Goal: Book appointment/travel/reservation

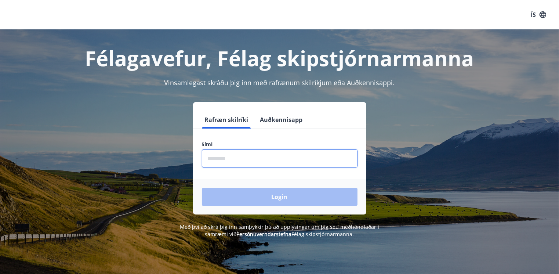
click at [228, 158] on input "phone" at bounding box center [280, 158] width 156 height 18
type input "********"
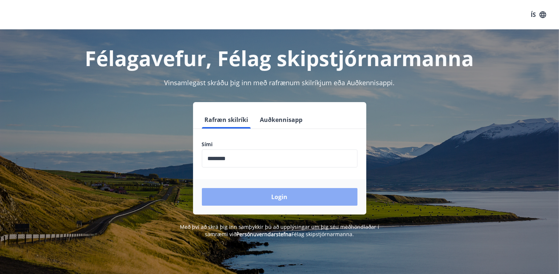
click at [279, 195] on button "Login" at bounding box center [280, 197] width 156 height 18
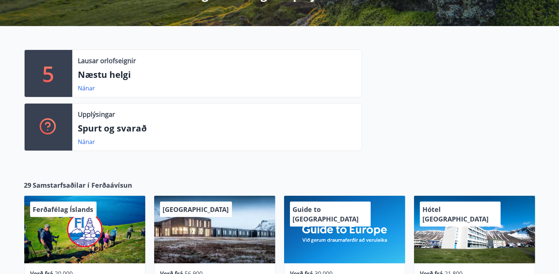
scroll to position [147, 0]
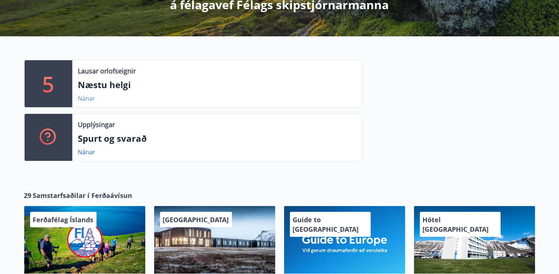
click at [84, 98] on link "Nánar" at bounding box center [86, 98] width 17 height 8
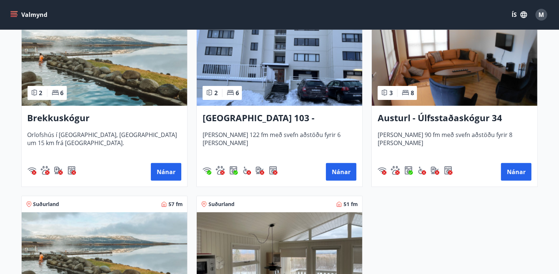
scroll to position [141, 0]
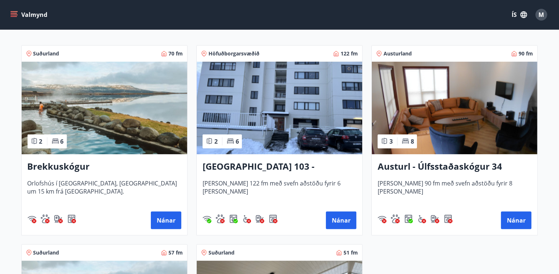
click at [283, 116] on img at bounding box center [279, 108] width 165 height 92
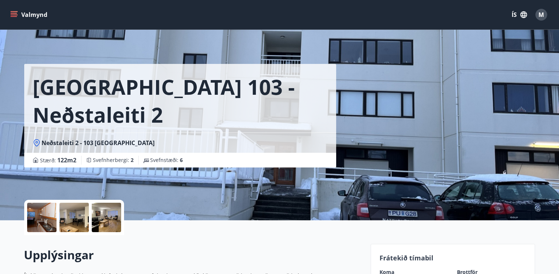
click at [37, 222] on div at bounding box center [41, 216] width 29 height 29
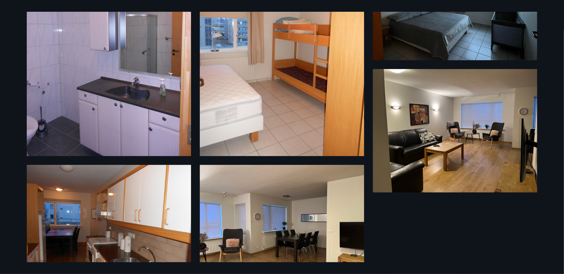
scroll to position [59, 0]
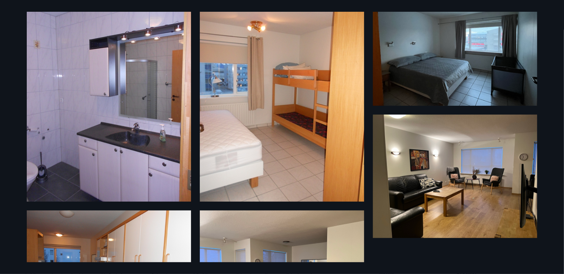
click at [114, 124] on img at bounding box center [109, 91] width 164 height 219
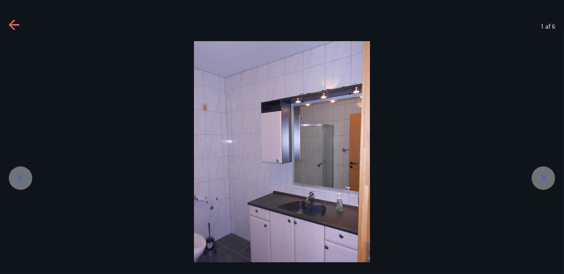
click at [545, 177] on icon at bounding box center [544, 178] width 12 height 12
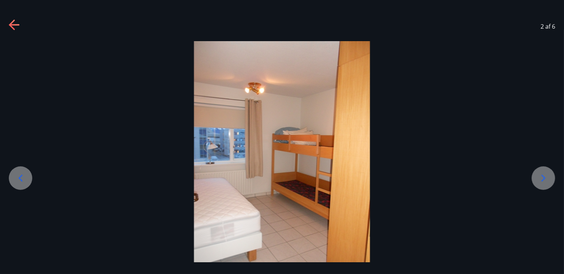
click at [545, 177] on icon at bounding box center [544, 178] width 12 height 12
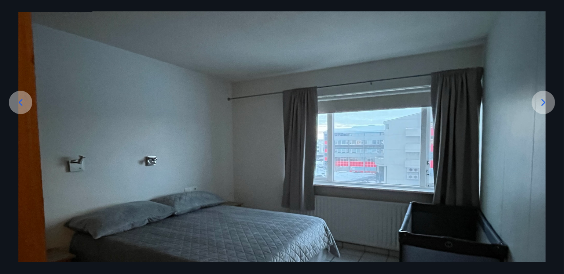
scroll to position [110, 0]
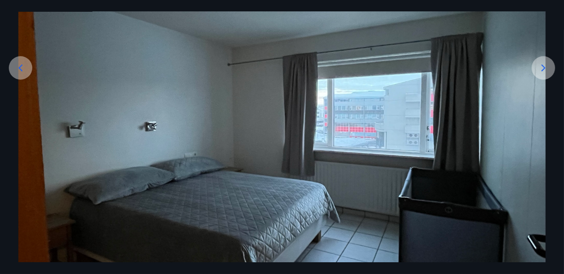
click at [545, 69] on icon at bounding box center [544, 68] width 12 height 12
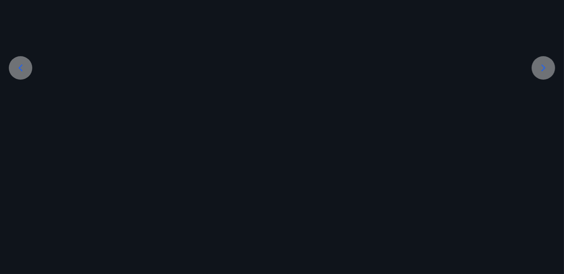
scroll to position [0, 0]
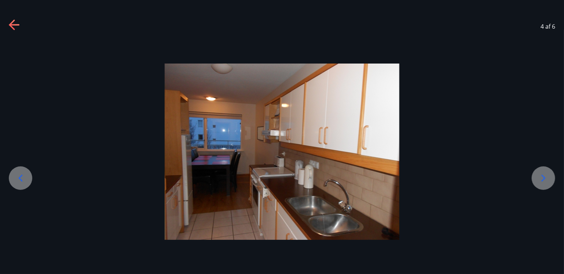
click at [543, 177] on icon at bounding box center [544, 178] width 12 height 12
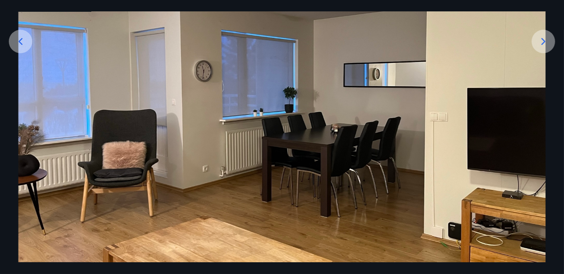
scroll to position [147, 0]
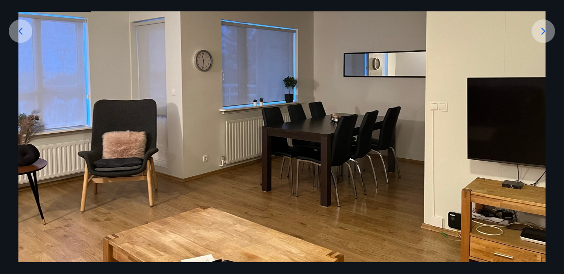
click at [544, 31] on icon at bounding box center [544, 31] width 12 height 12
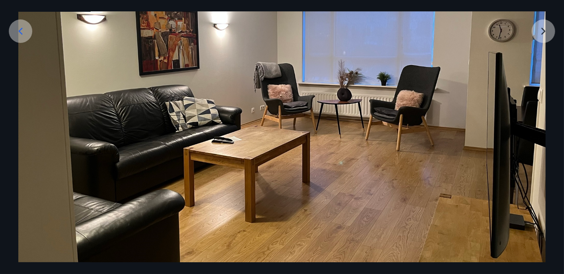
click at [545, 31] on img at bounding box center [281, 92] width 527 height 396
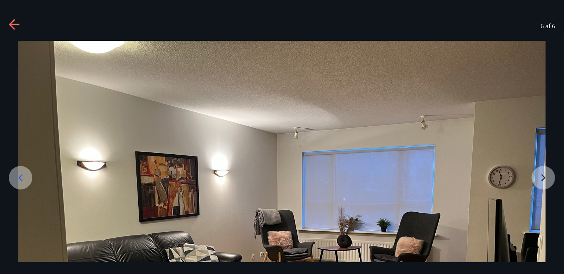
scroll to position [0, 0]
click at [10, 25] on icon at bounding box center [12, 24] width 6 height 10
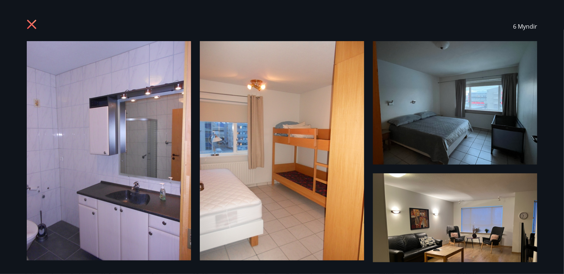
click at [31, 26] on icon at bounding box center [33, 25] width 12 height 12
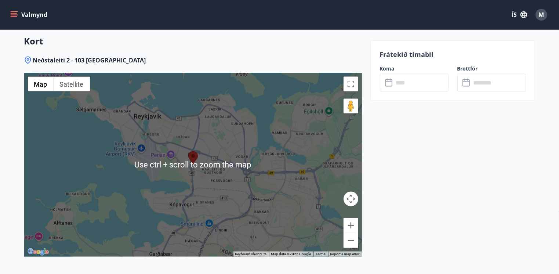
scroll to position [1093, 0]
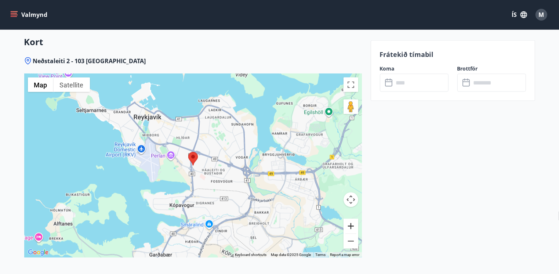
click at [350, 221] on button "Zoom in" at bounding box center [350, 226] width 15 height 15
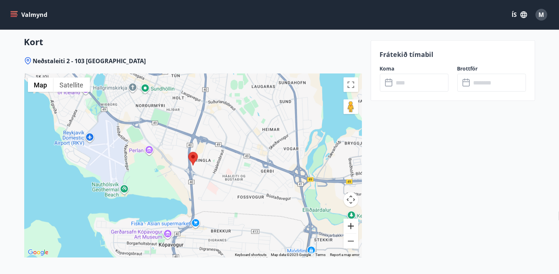
click at [350, 221] on button "Zoom in" at bounding box center [350, 226] width 15 height 15
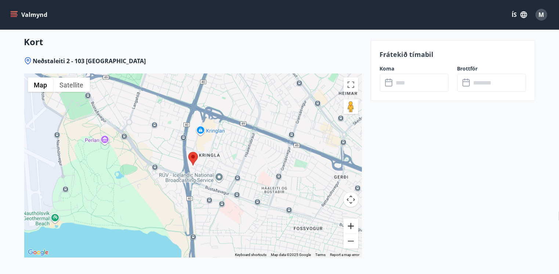
click at [350, 221] on button "Zoom in" at bounding box center [350, 226] width 15 height 15
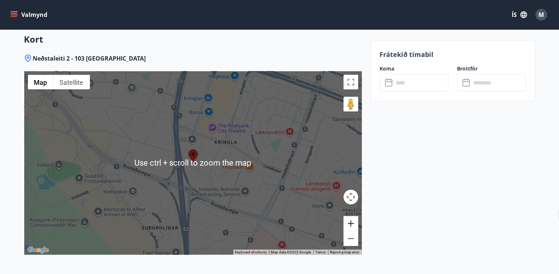
scroll to position [1130, 0]
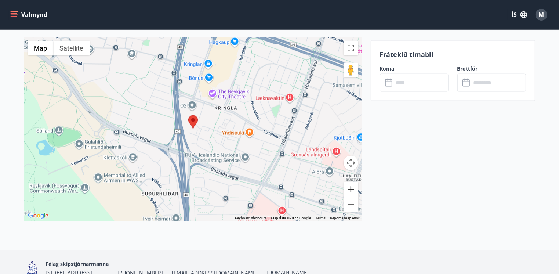
click at [349, 187] on button "Zoom in" at bounding box center [350, 189] width 15 height 15
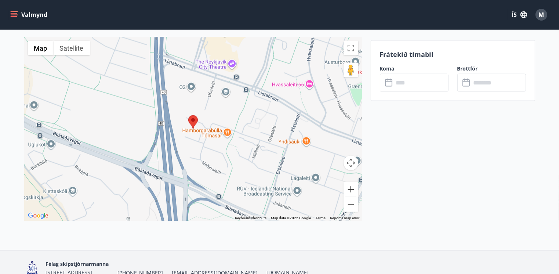
click at [349, 187] on button "Zoom in" at bounding box center [350, 189] width 15 height 15
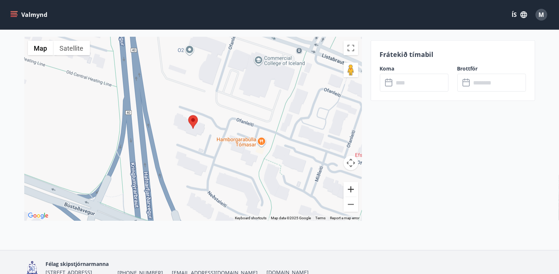
click at [349, 187] on button "Zoom in" at bounding box center [350, 189] width 15 height 15
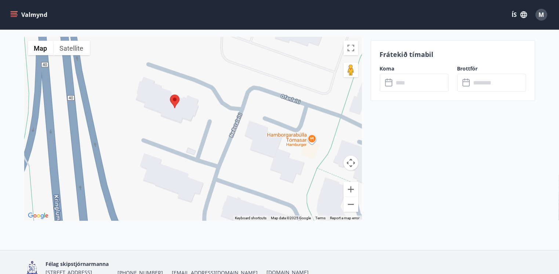
drag, startPoint x: 222, startPoint y: 184, endPoint x: 203, endPoint y: 162, distance: 28.1
click at [203, 162] on div at bounding box center [192, 128] width 337 height 183
click at [350, 187] on button "Zoom in" at bounding box center [350, 189] width 15 height 15
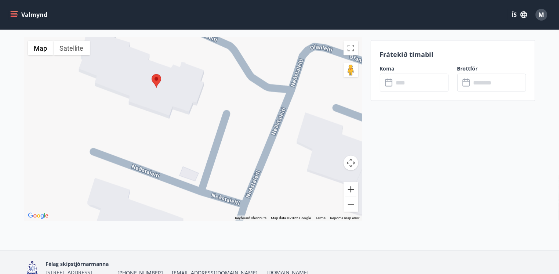
click at [350, 187] on button "Zoom in" at bounding box center [350, 189] width 15 height 15
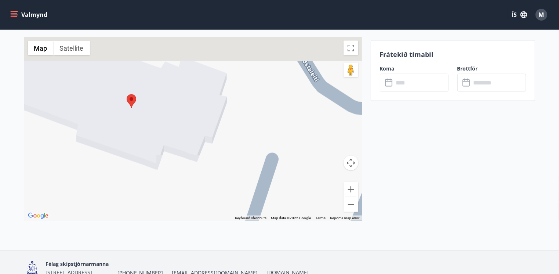
drag, startPoint x: 179, startPoint y: 123, endPoint x: 196, endPoint y: 220, distance: 98.6
click at [196, 220] on div "Neðstaleiti 2 - 103 [GEOGRAPHIC_DATA] ← Move left → Move right ↑ Move up ↓ Move…" at bounding box center [192, 135] width 337 height 230
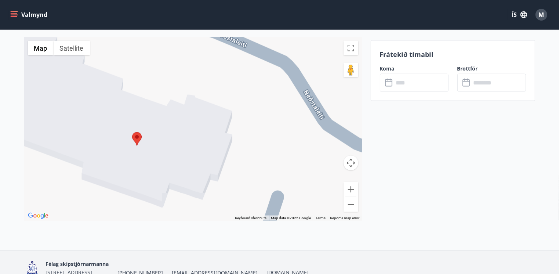
click at [175, 159] on div at bounding box center [192, 128] width 337 height 183
click at [351, 187] on button "Zoom in" at bounding box center [350, 189] width 15 height 15
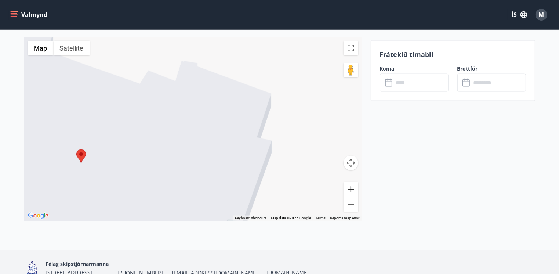
click at [351, 187] on button "Zoom in" at bounding box center [350, 189] width 15 height 15
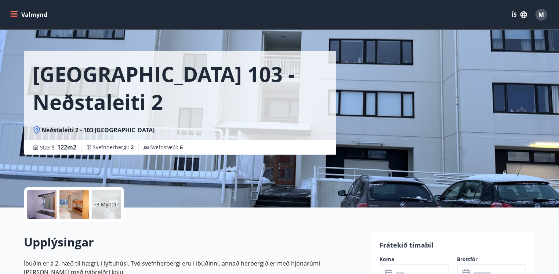
scroll to position [0, 0]
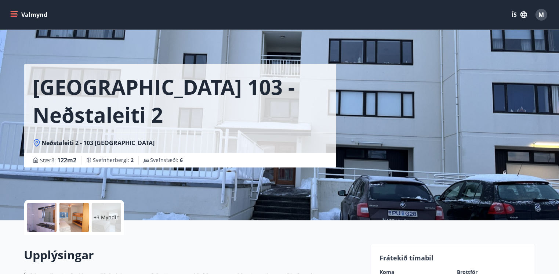
click at [12, 14] on icon "menu" at bounding box center [13, 14] width 7 height 7
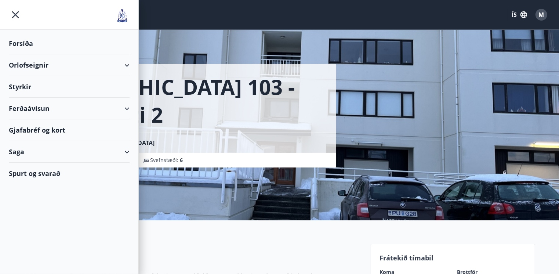
click at [42, 172] on div "Spurt og svarað" at bounding box center [69, 172] width 121 height 21
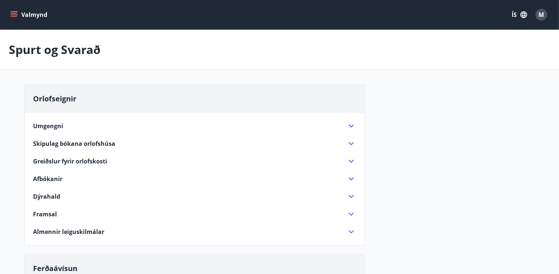
click at [51, 125] on span "Umgengni" at bounding box center [48, 126] width 30 height 8
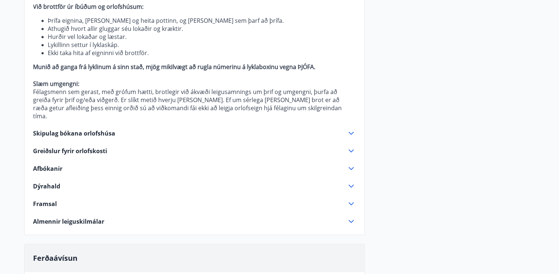
scroll to position [183, 0]
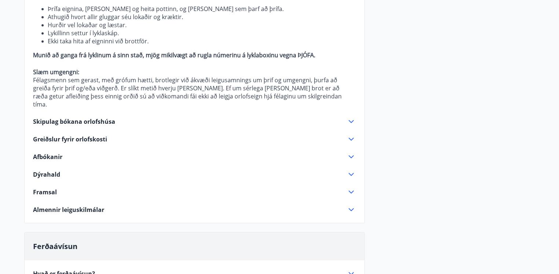
click at [65, 117] on span "Skipulag bókana orlofshúsa" at bounding box center [74, 121] width 82 height 8
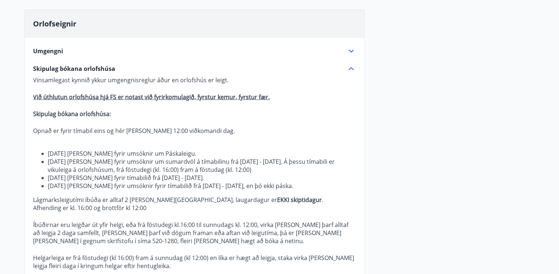
scroll to position [73, 0]
